Goal: Obtain resource: Download file/media

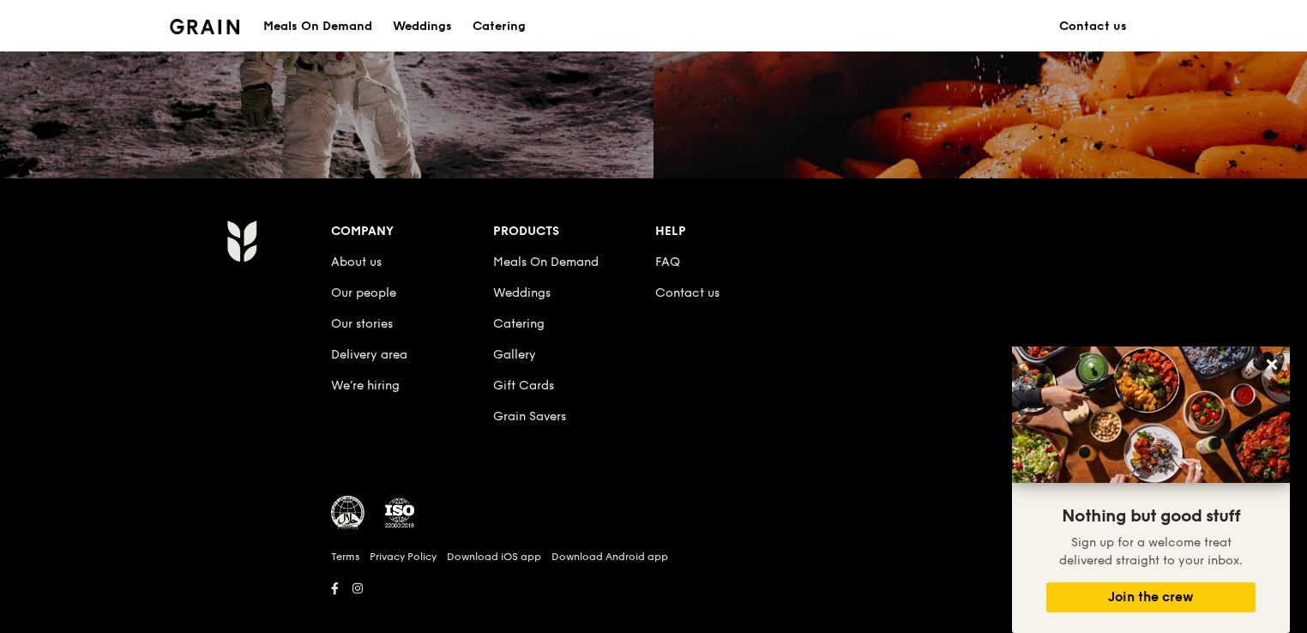
scroll to position [1671, 0]
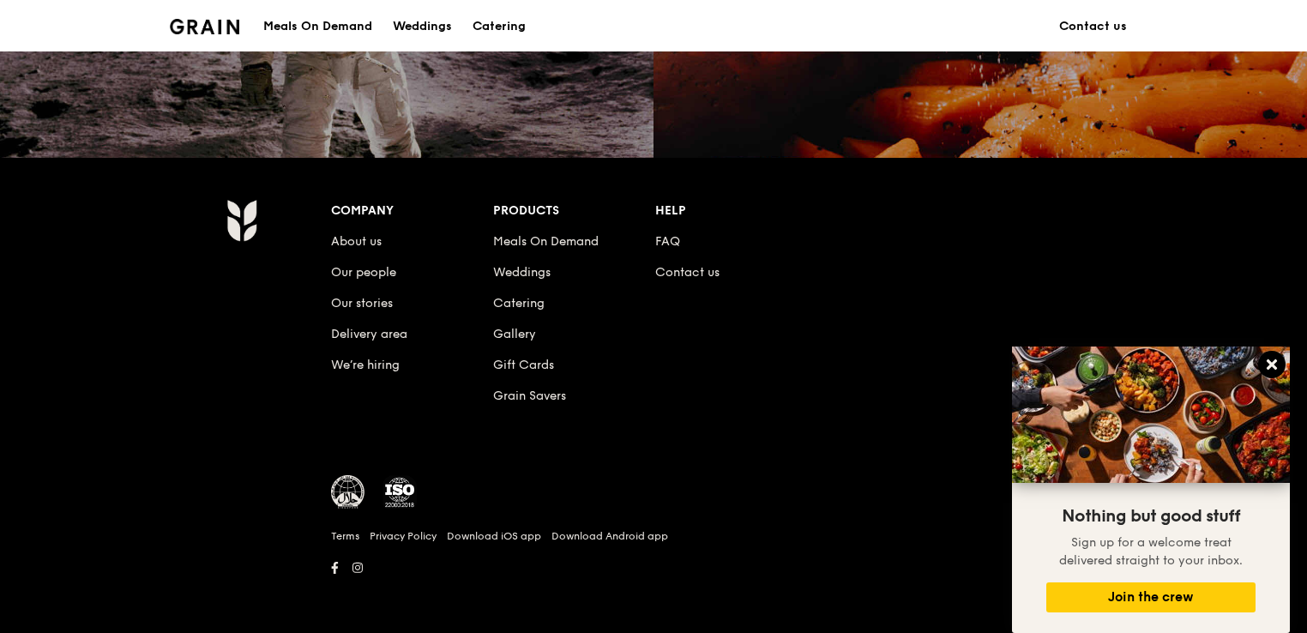
click at [1280, 364] on button at bounding box center [1271, 364] width 27 height 27
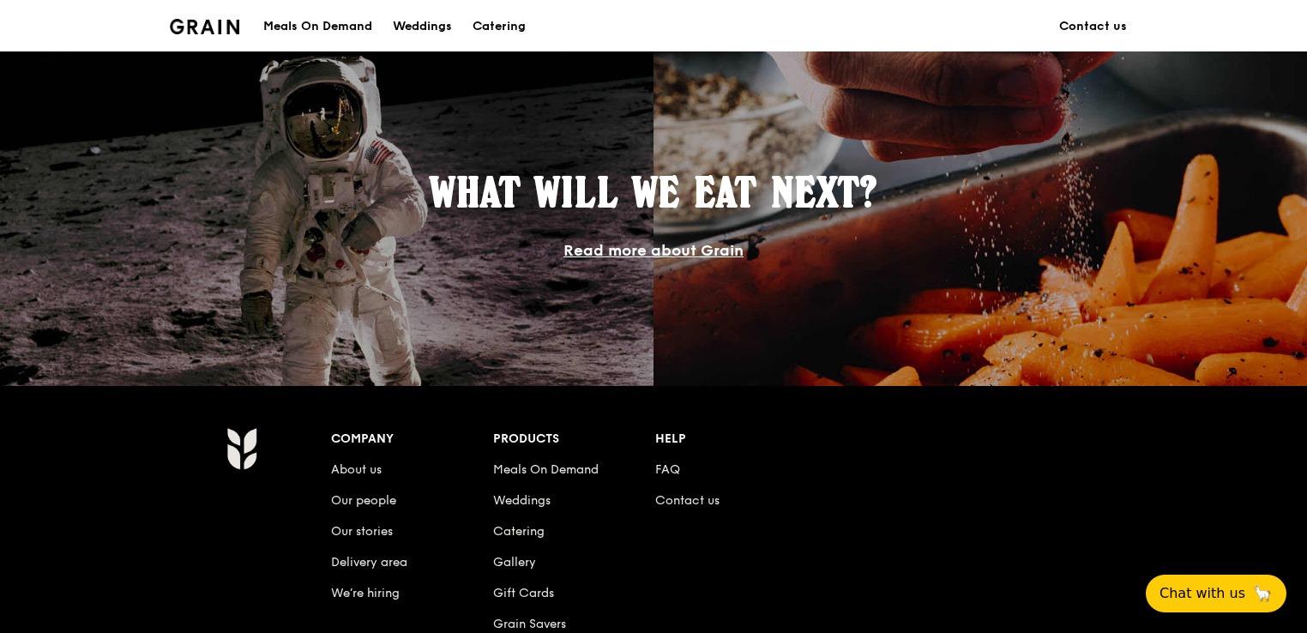
scroll to position [1242, 0]
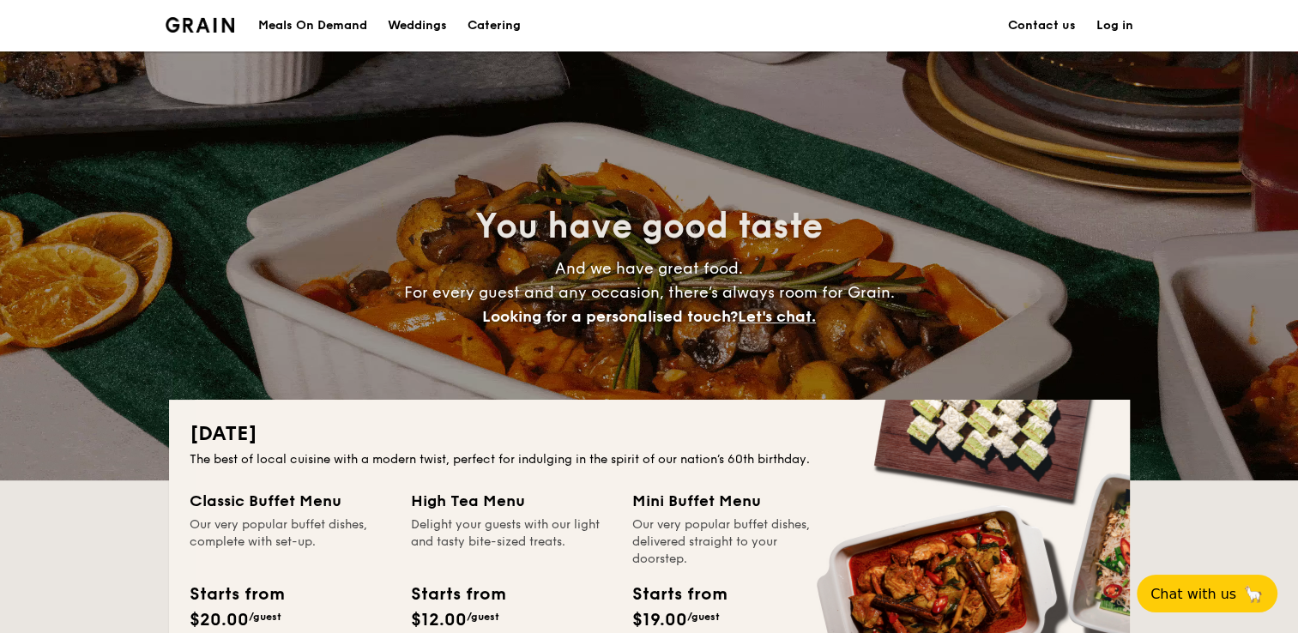
click at [1050, 28] on link "Contact us" at bounding box center [1042, 25] width 68 height 51
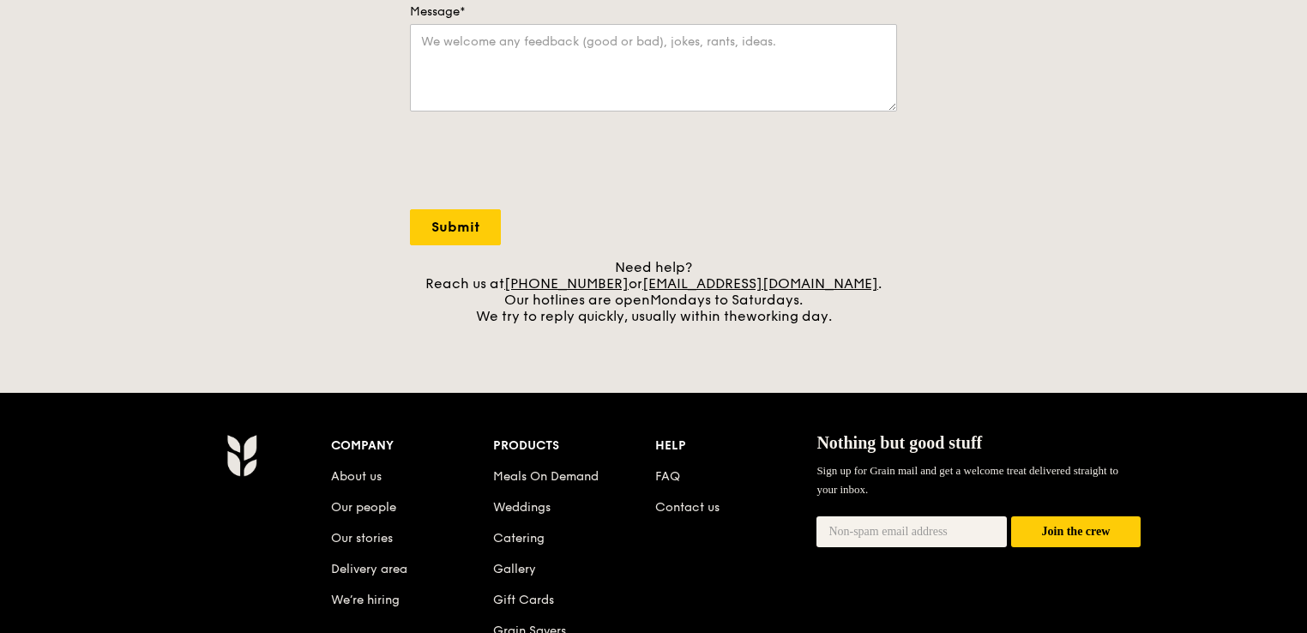
scroll to position [515, 0]
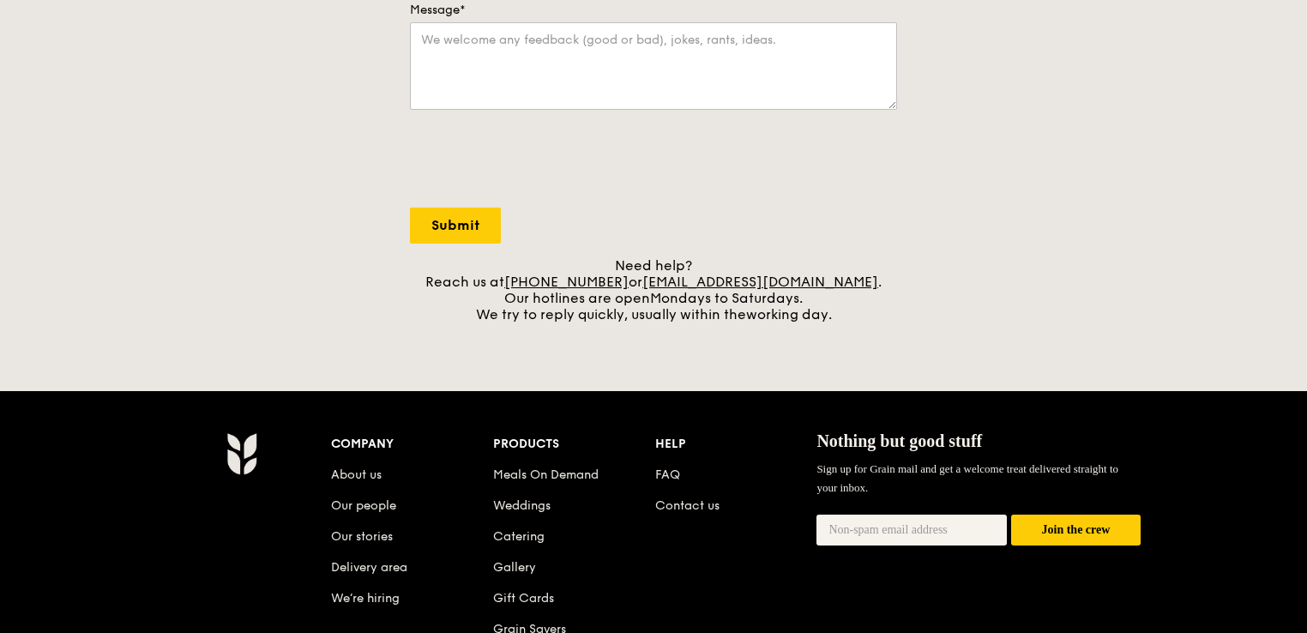
click at [648, 469] on li "Meals On Demand" at bounding box center [574, 471] width 162 height 31
click at [655, 470] on link "FAQ" at bounding box center [667, 474] width 25 height 15
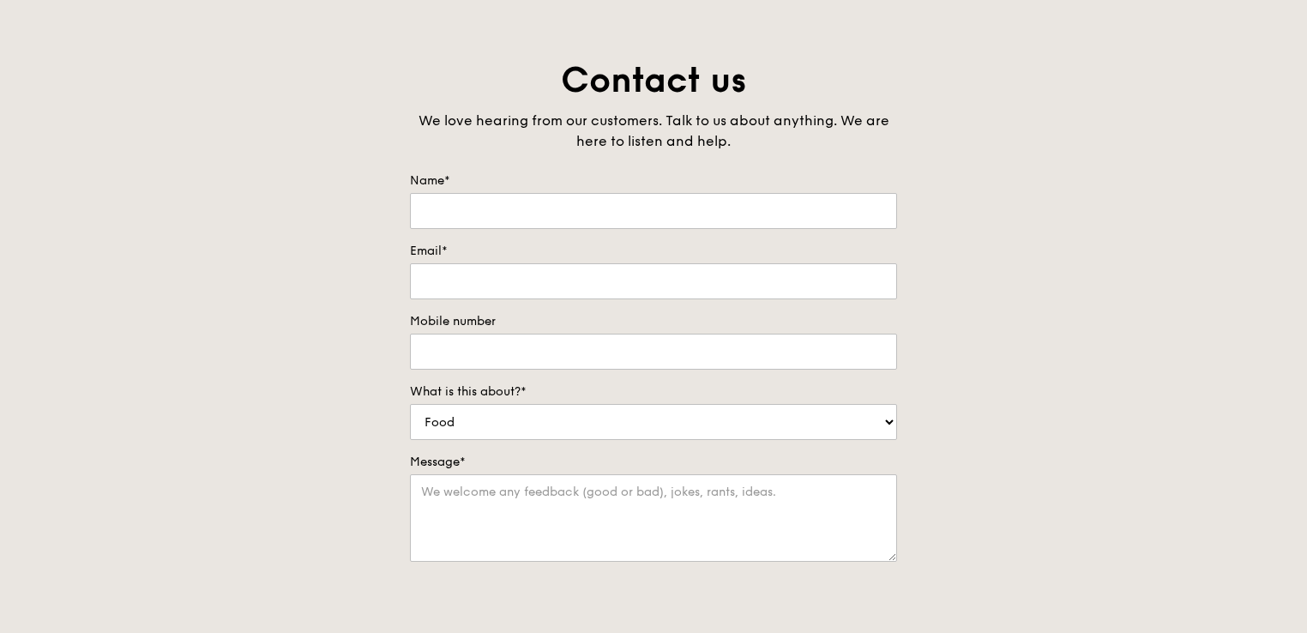
scroll to position [0, 0]
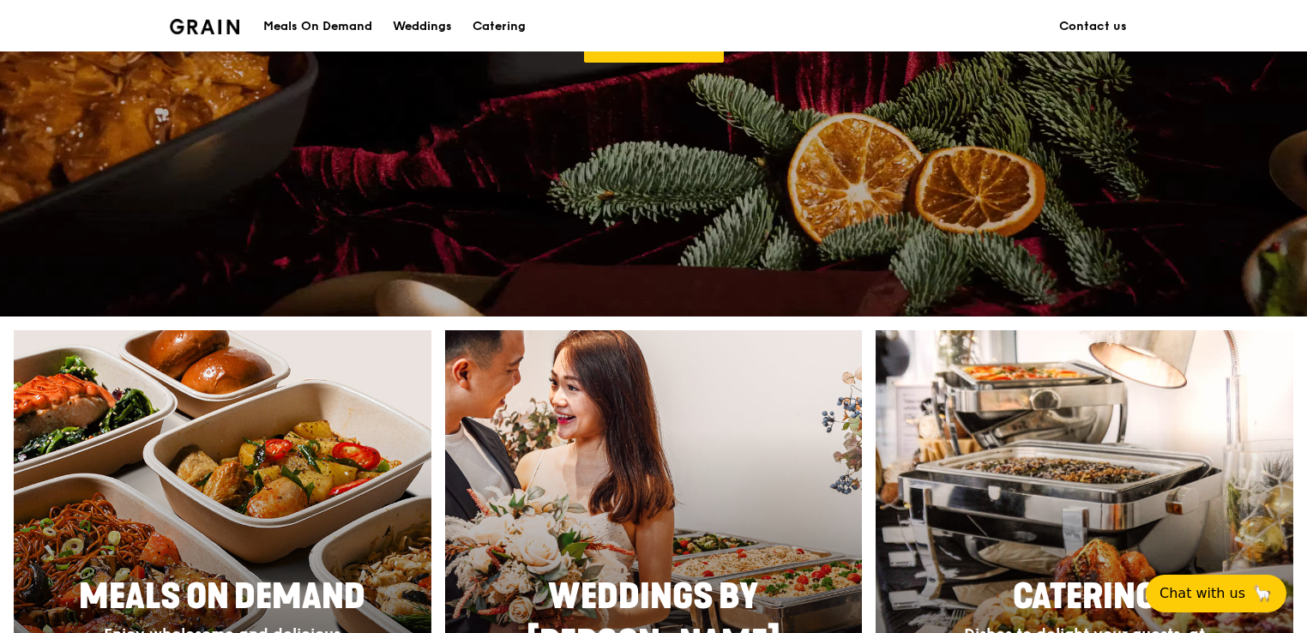
scroll to position [257, 0]
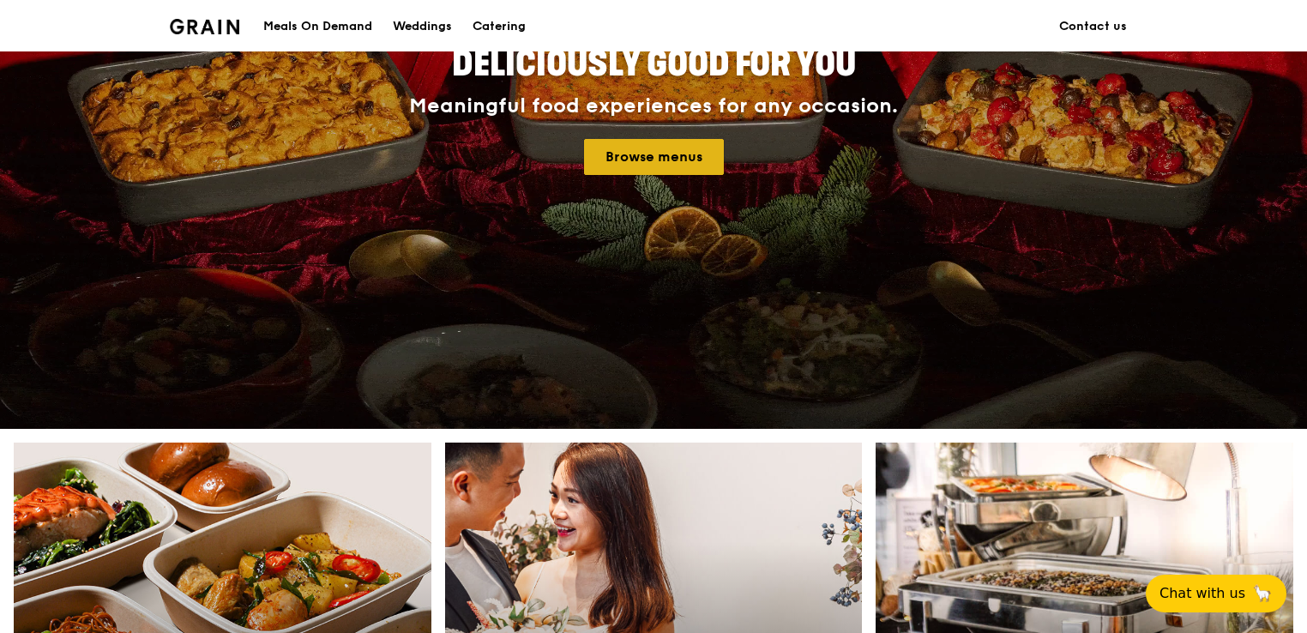
click at [650, 170] on link "Browse menus" at bounding box center [654, 157] width 140 height 36
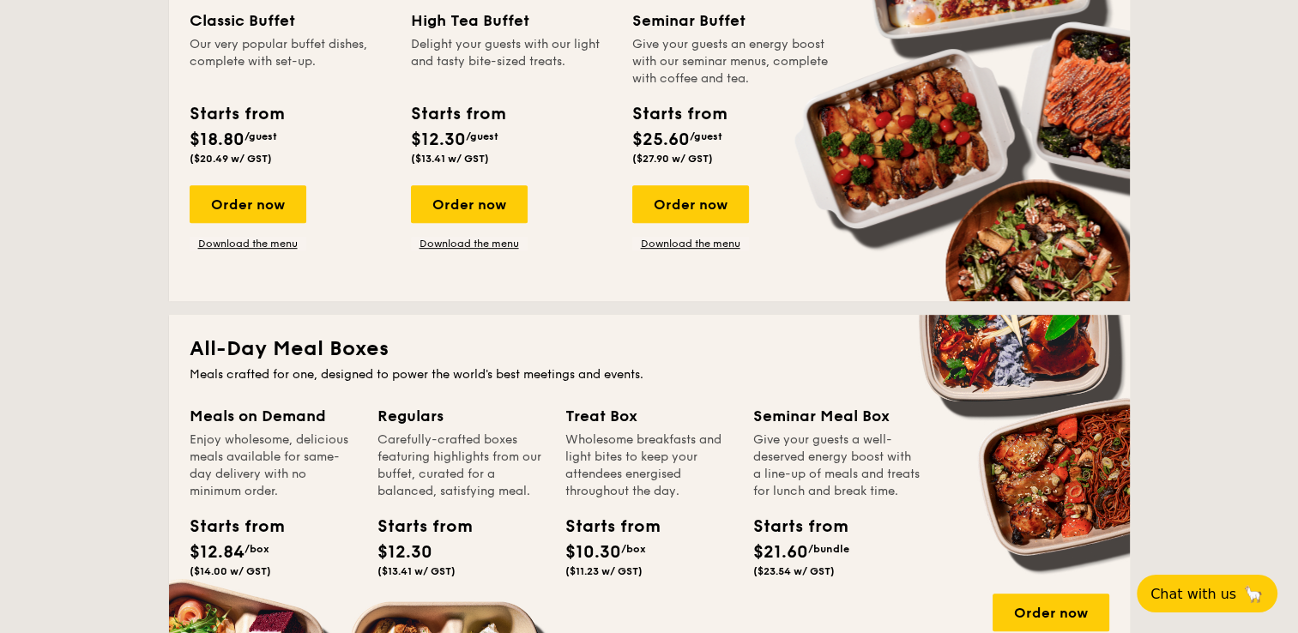
scroll to position [858, 0]
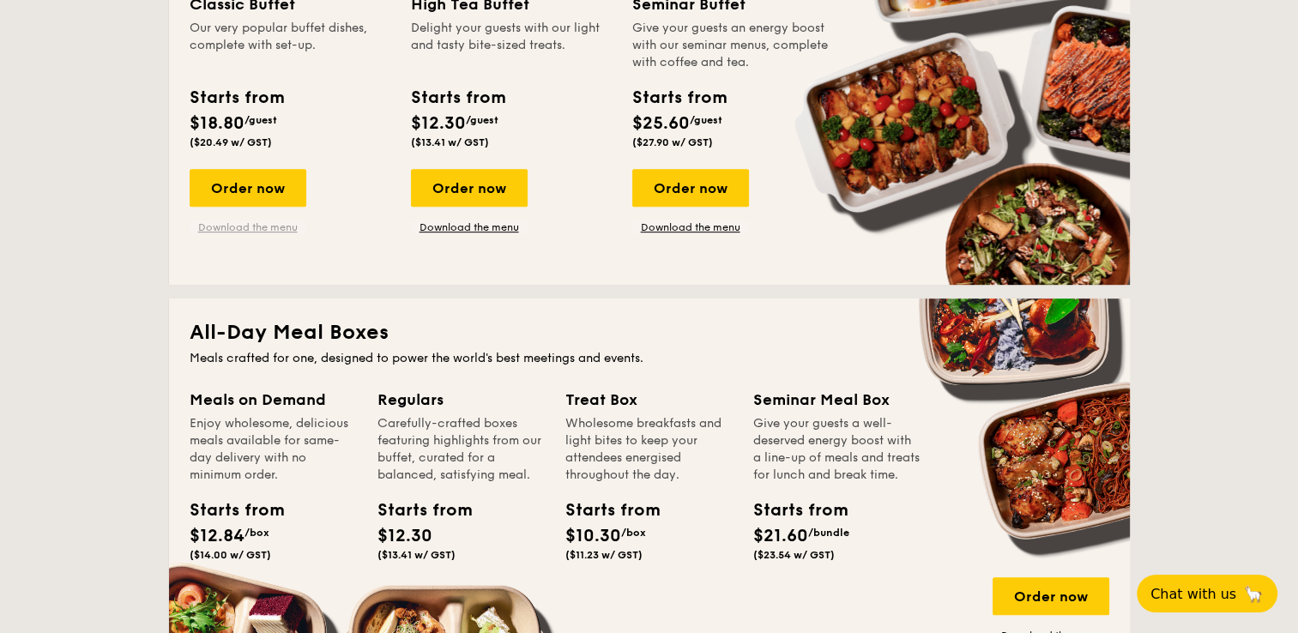
click at [264, 231] on link "Download the menu" at bounding box center [248, 227] width 117 height 14
